Goal: Task Accomplishment & Management: Manage account settings

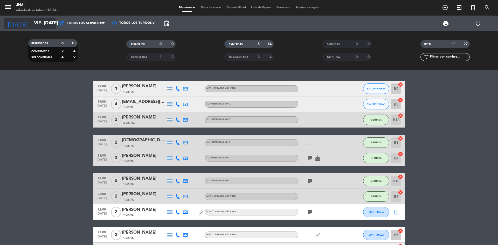
click at [28, 18] on div "[DATE] vie. [DATE] arrow_drop_down" at bounding box center [30, 23] width 52 height 11
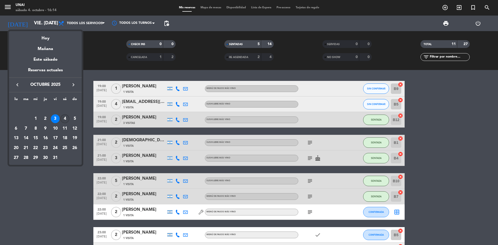
click at [64, 120] on div "4" at bounding box center [64, 118] width 9 height 9
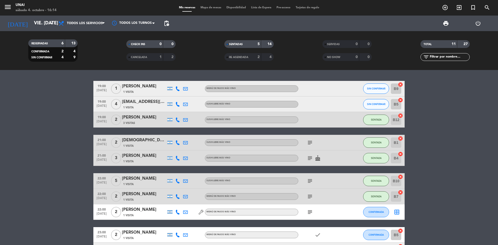
type input "sáb. [DATE]"
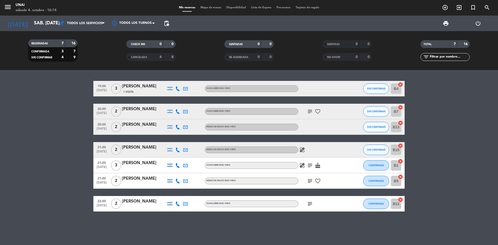
click at [143, 126] on div "[PERSON_NAME]" at bounding box center [144, 124] width 44 height 7
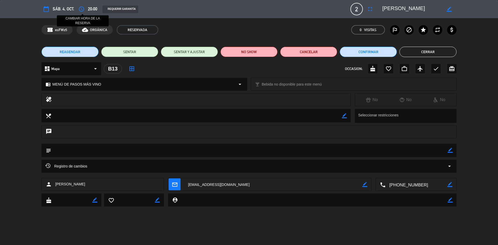
click at [83, 11] on icon "access_time" at bounding box center [81, 9] width 6 height 6
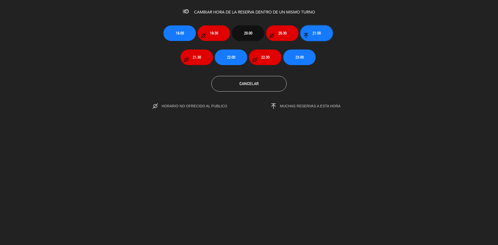
click at [316, 32] on span "21:00" at bounding box center [317, 33] width 8 height 6
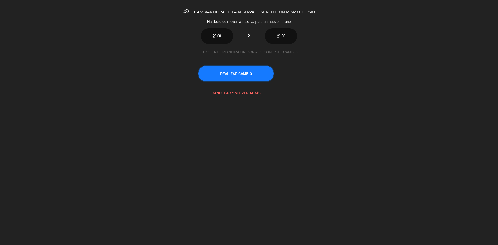
click at [243, 74] on button "REALIZAR CAMBIO" at bounding box center [235, 74] width 75 height 16
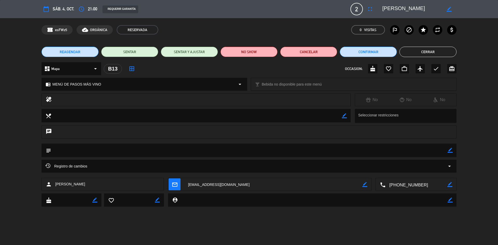
click at [414, 50] on button "Cerrar" at bounding box center [428, 52] width 57 height 10
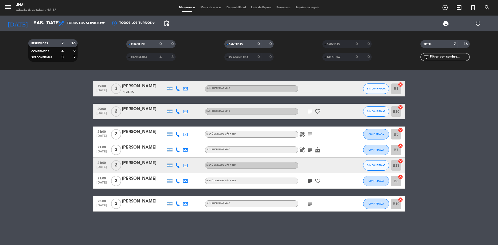
click at [147, 168] on div at bounding box center [144, 169] width 44 height 4
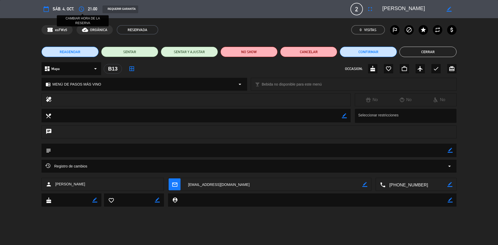
click at [82, 11] on icon "access_time" at bounding box center [81, 9] width 6 height 6
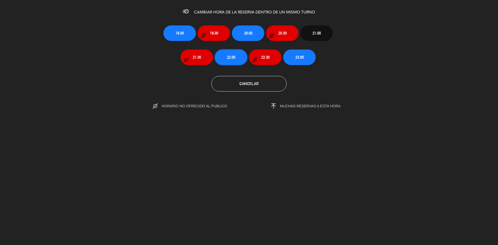
click at [224, 56] on button "22:00" at bounding box center [231, 58] width 32 height 16
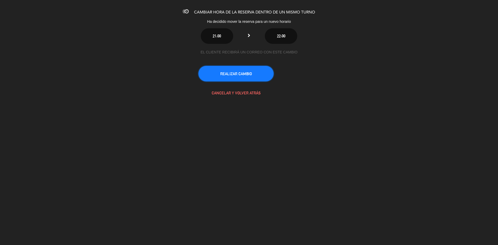
click at [241, 68] on button "REALIZAR CAMBIO" at bounding box center [235, 74] width 75 height 16
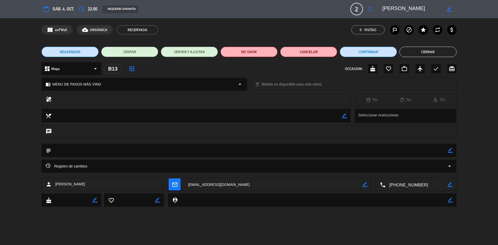
click at [415, 51] on button "Cerrar" at bounding box center [428, 52] width 57 height 10
